Goal: Check status: Check status

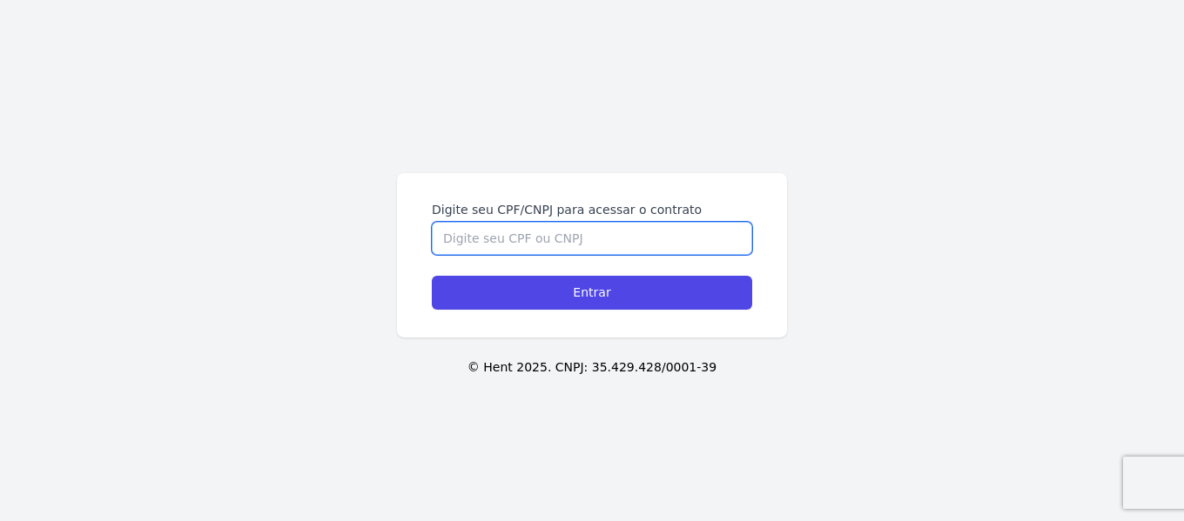
click at [585, 229] on input "Digite seu CPF/CNPJ para acessar o contrato" at bounding box center [592, 238] width 320 height 33
type input "05484211450"
click at [432, 276] on input "Entrar" at bounding box center [592, 293] width 320 height 34
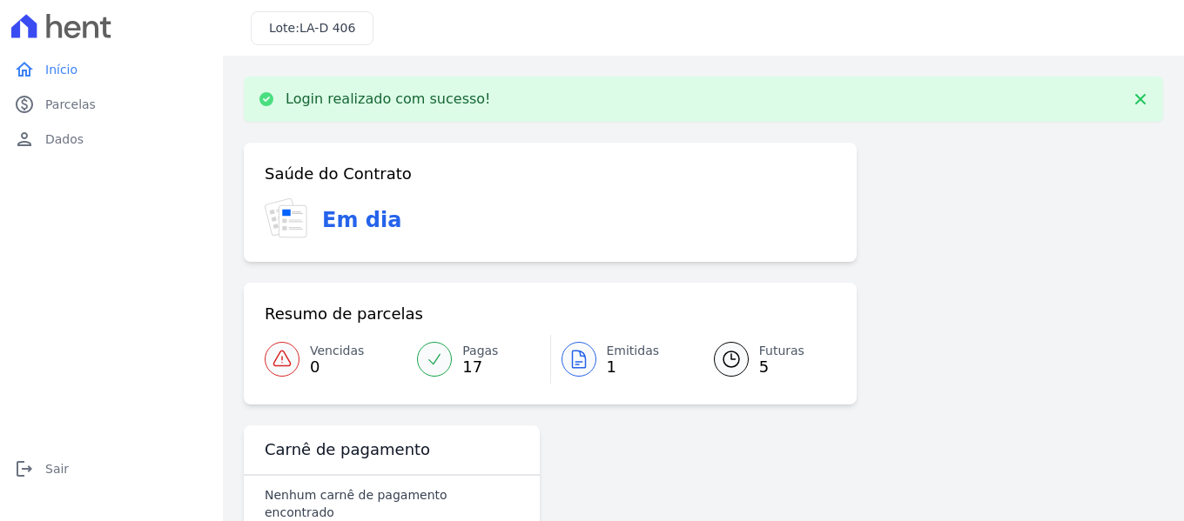
click at [465, 360] on span "17" at bounding box center [480, 367] width 36 height 14
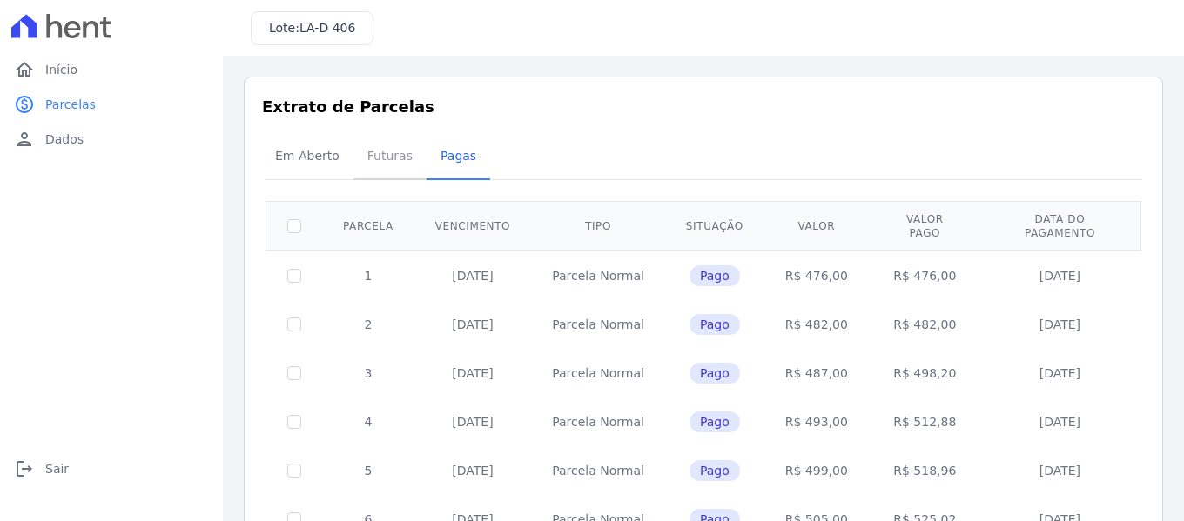
click at [375, 154] on span "Futuras" at bounding box center [390, 155] width 66 height 35
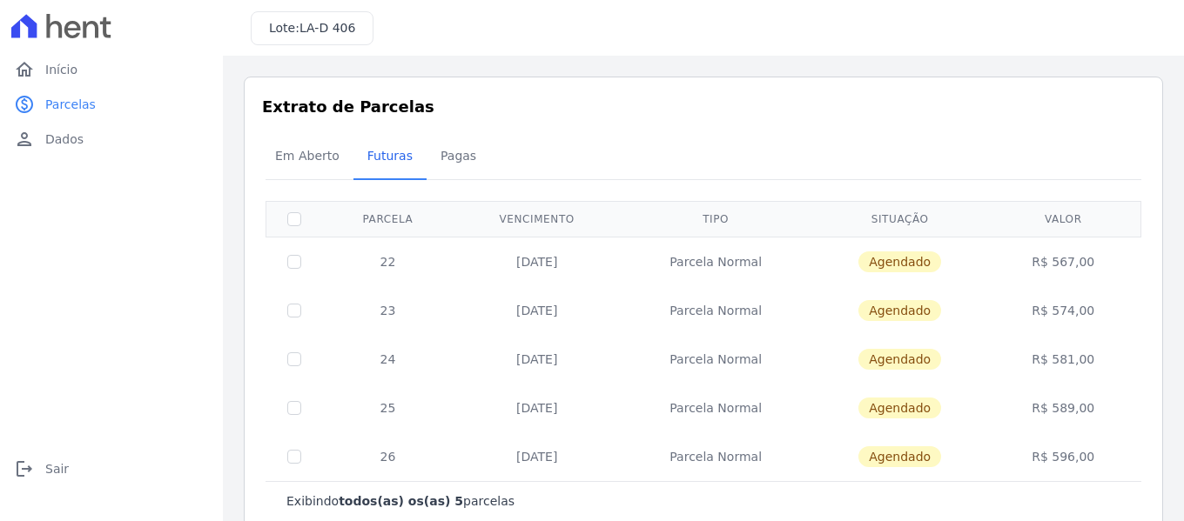
scroll to position [38, 0]
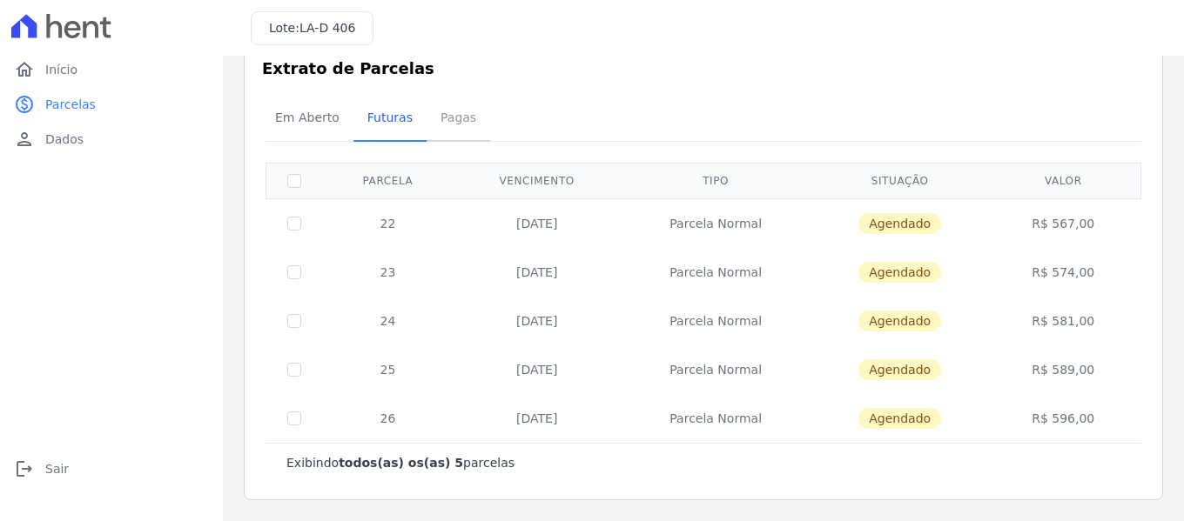
click at [444, 122] on span "Pagas" at bounding box center [458, 117] width 57 height 35
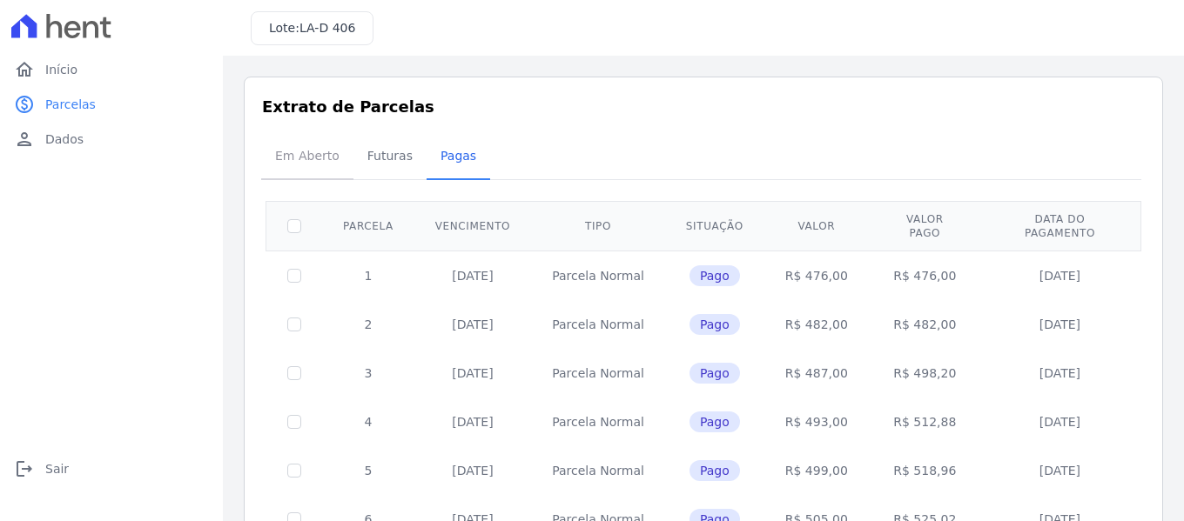
click at [317, 159] on span "Em Aberto" at bounding box center [307, 155] width 85 height 35
